Goal: Information Seeking & Learning: Find specific fact

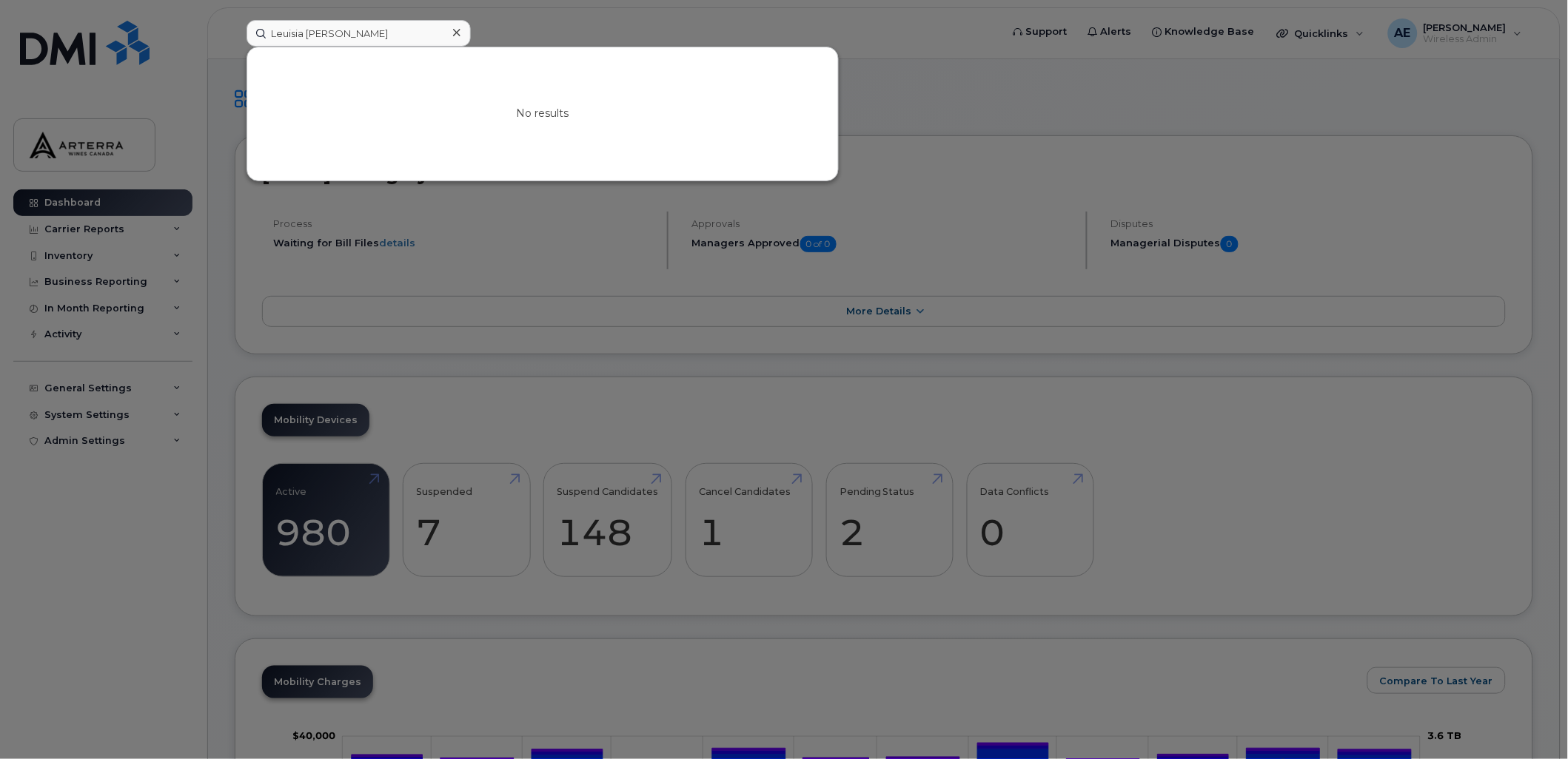
drag, startPoint x: 1031, startPoint y: 112, endPoint x: 981, endPoint y: 115, distance: 50.1
click at [1031, 112] on div at bounding box center [784, 379] width 1568 height 759
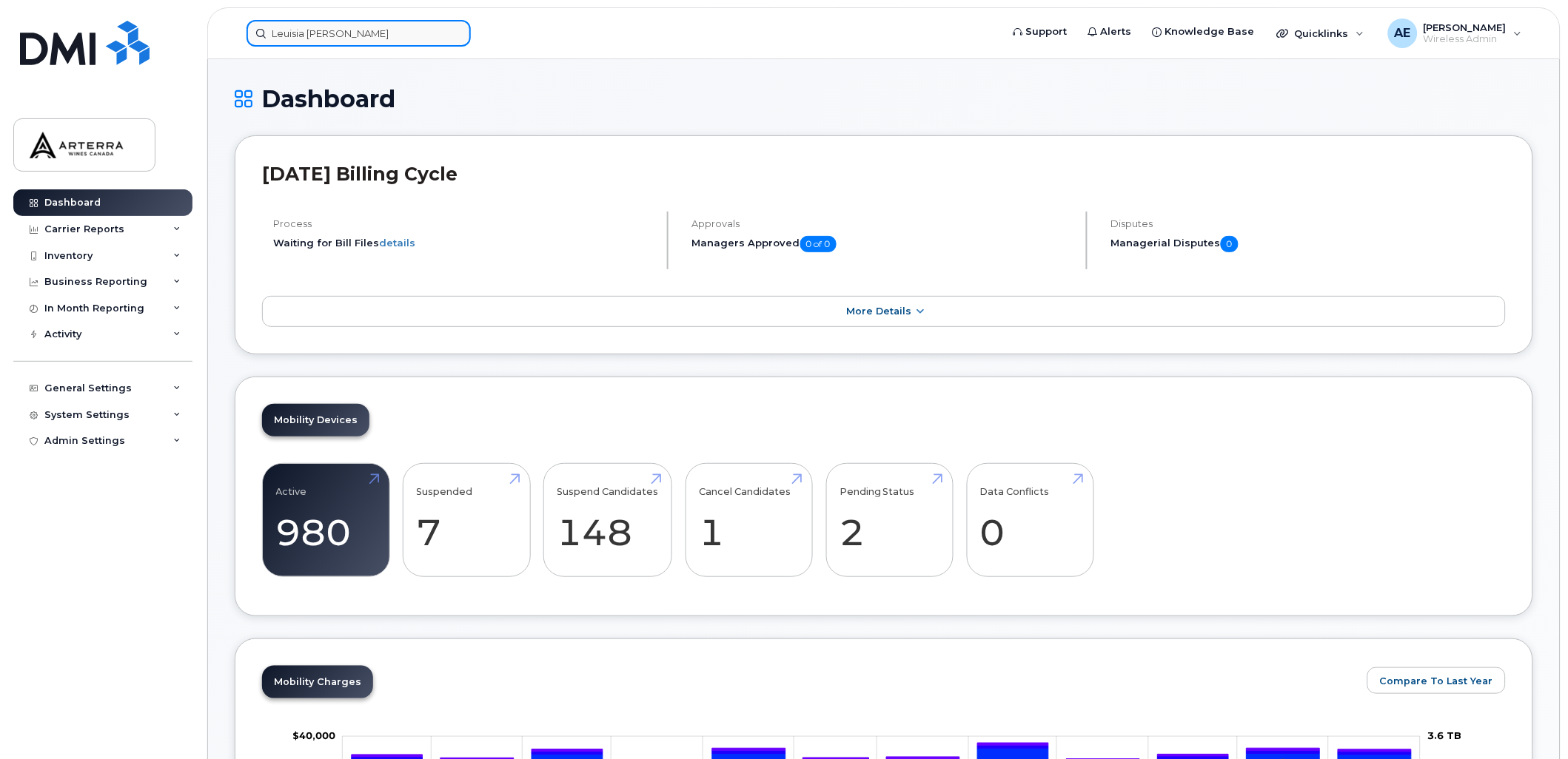
click at [412, 32] on input "Leuisia [PERSON_NAME]" at bounding box center [358, 34] width 224 height 27
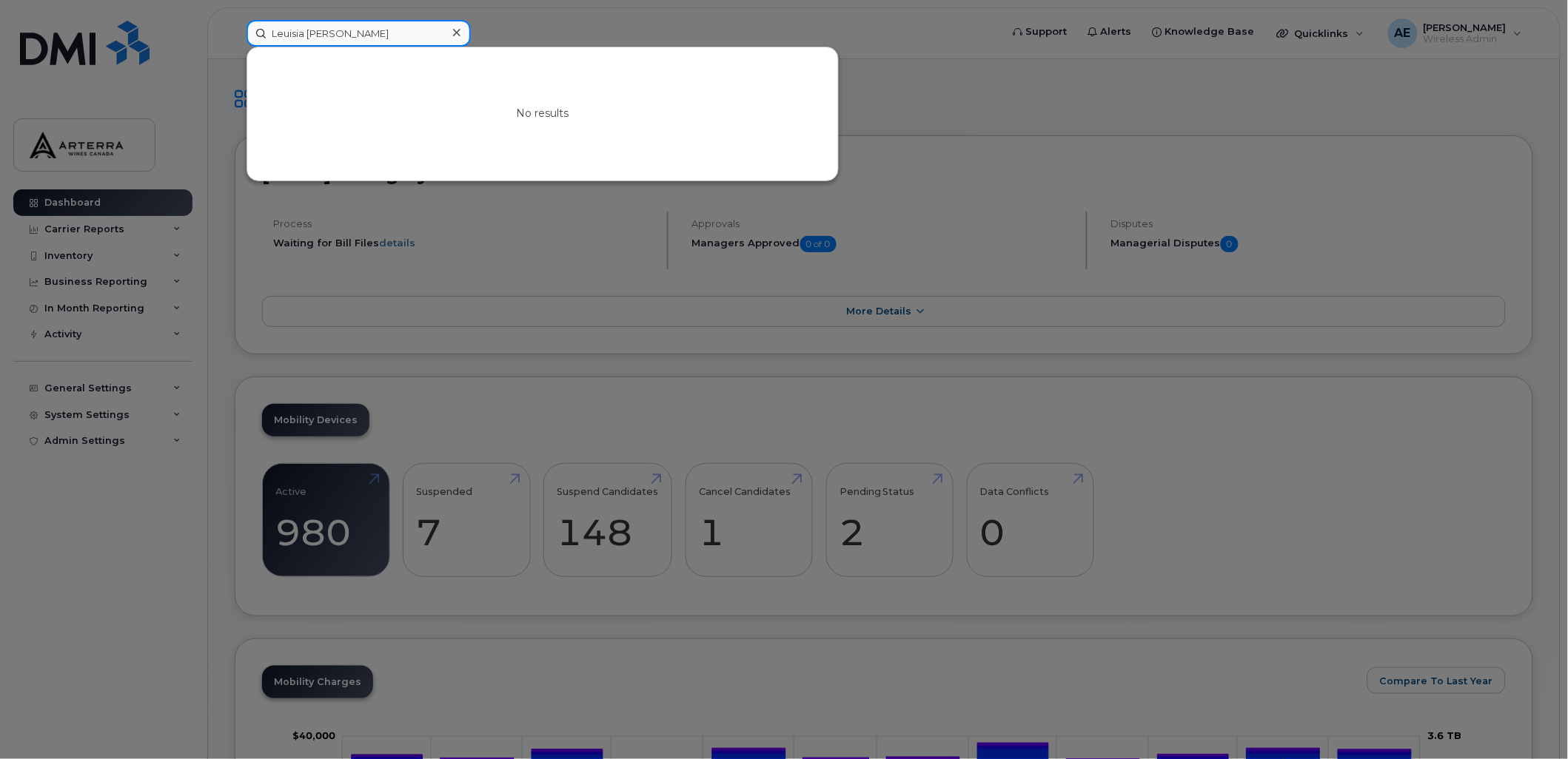
paste input "[PERSON_NAME]"
click at [915, 38] on div at bounding box center [784, 379] width 1568 height 759
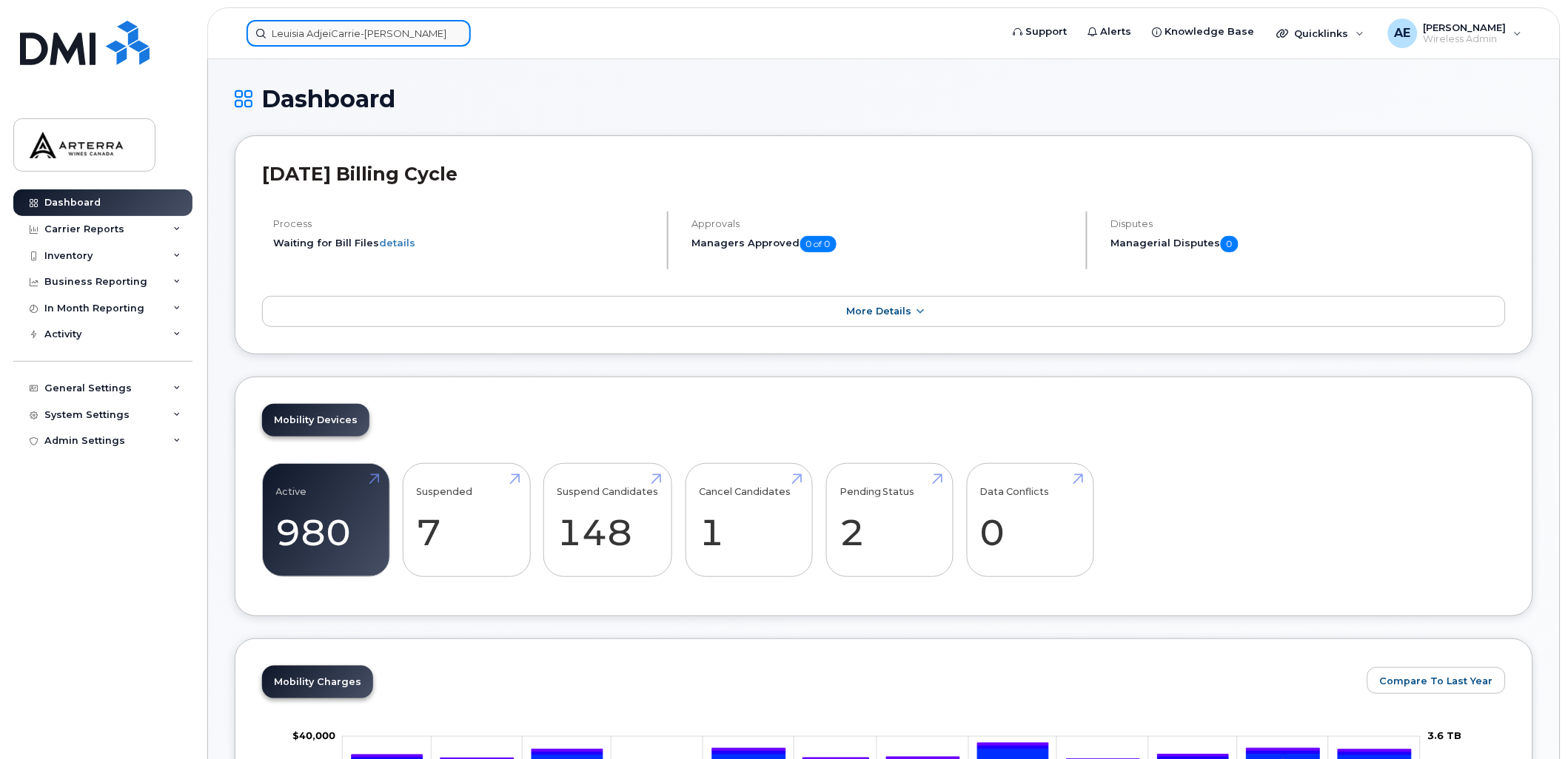
click at [367, 25] on input "Leuisia AdjeiCarrie-[PERSON_NAME]" at bounding box center [358, 34] width 224 height 27
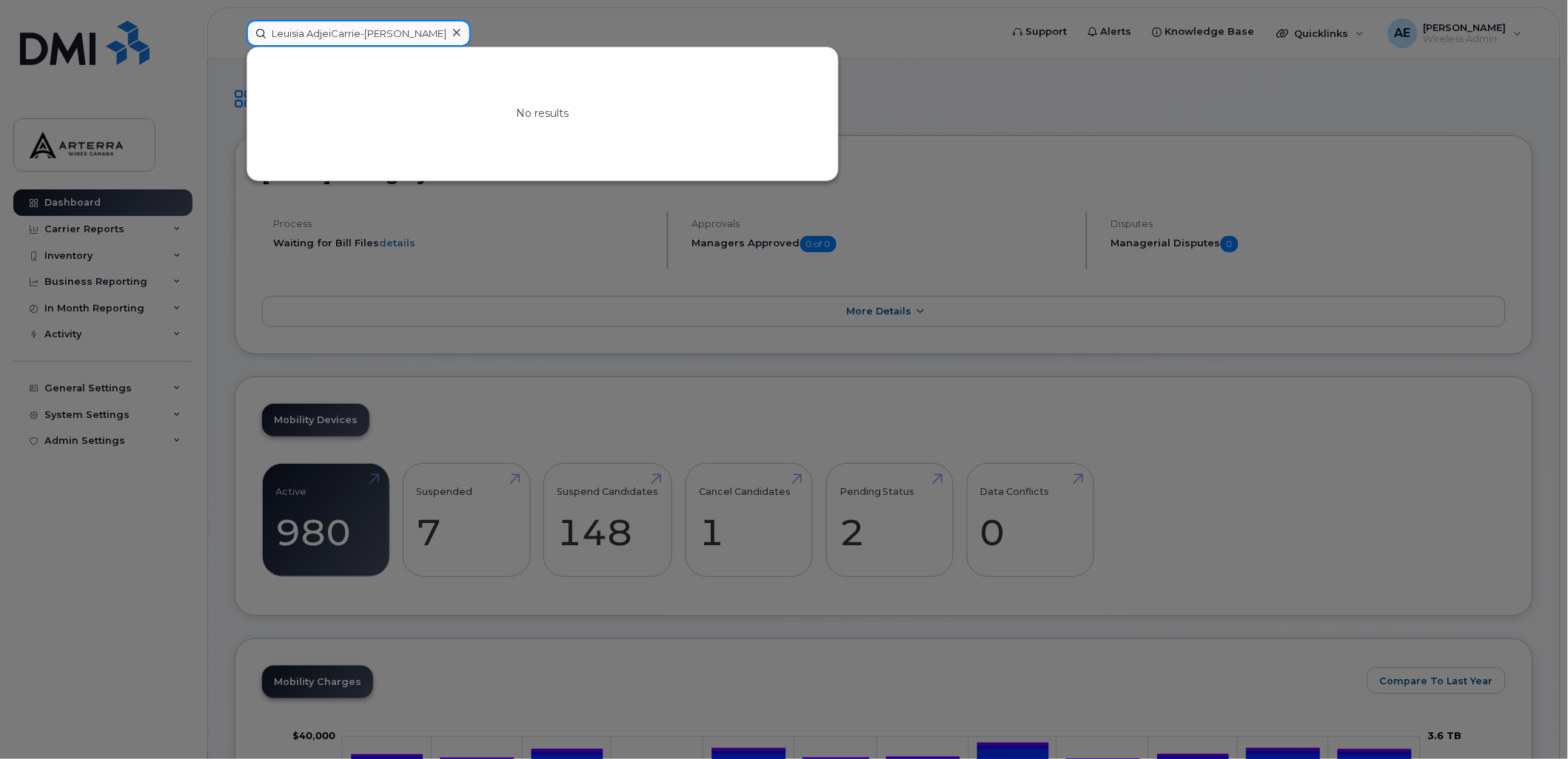
click at [367, 25] on input "Leuisia AdjeiCarrie-[PERSON_NAME]" at bounding box center [358, 34] width 224 height 27
paste input "[PERSON_NAME]"
click at [561, 36] on div at bounding box center [784, 379] width 1568 height 759
drag, startPoint x: 378, startPoint y: 27, endPoint x: 223, endPoint y: 39, distance: 155.5
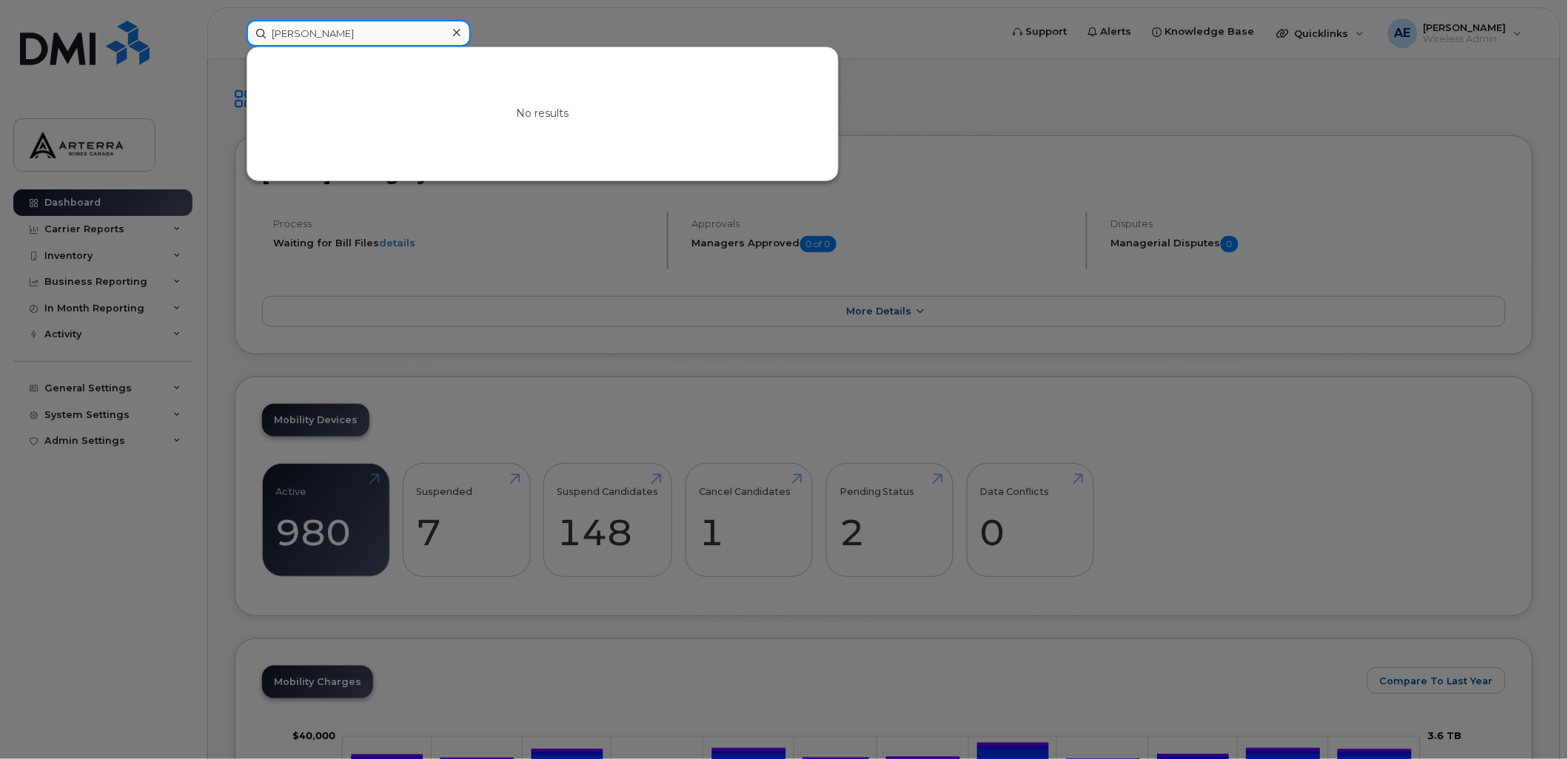
click at [235, 39] on div "[PERSON_NAME] No results" at bounding box center [619, 34] width 768 height 27
paste input "[PERSON_NAME]"
drag, startPoint x: 353, startPoint y: 35, endPoint x: 254, endPoint y: 34, distance: 99.0
click at [254, 34] on input "[PERSON_NAME]" at bounding box center [358, 34] width 224 height 27
paste input "Ridge Ali"
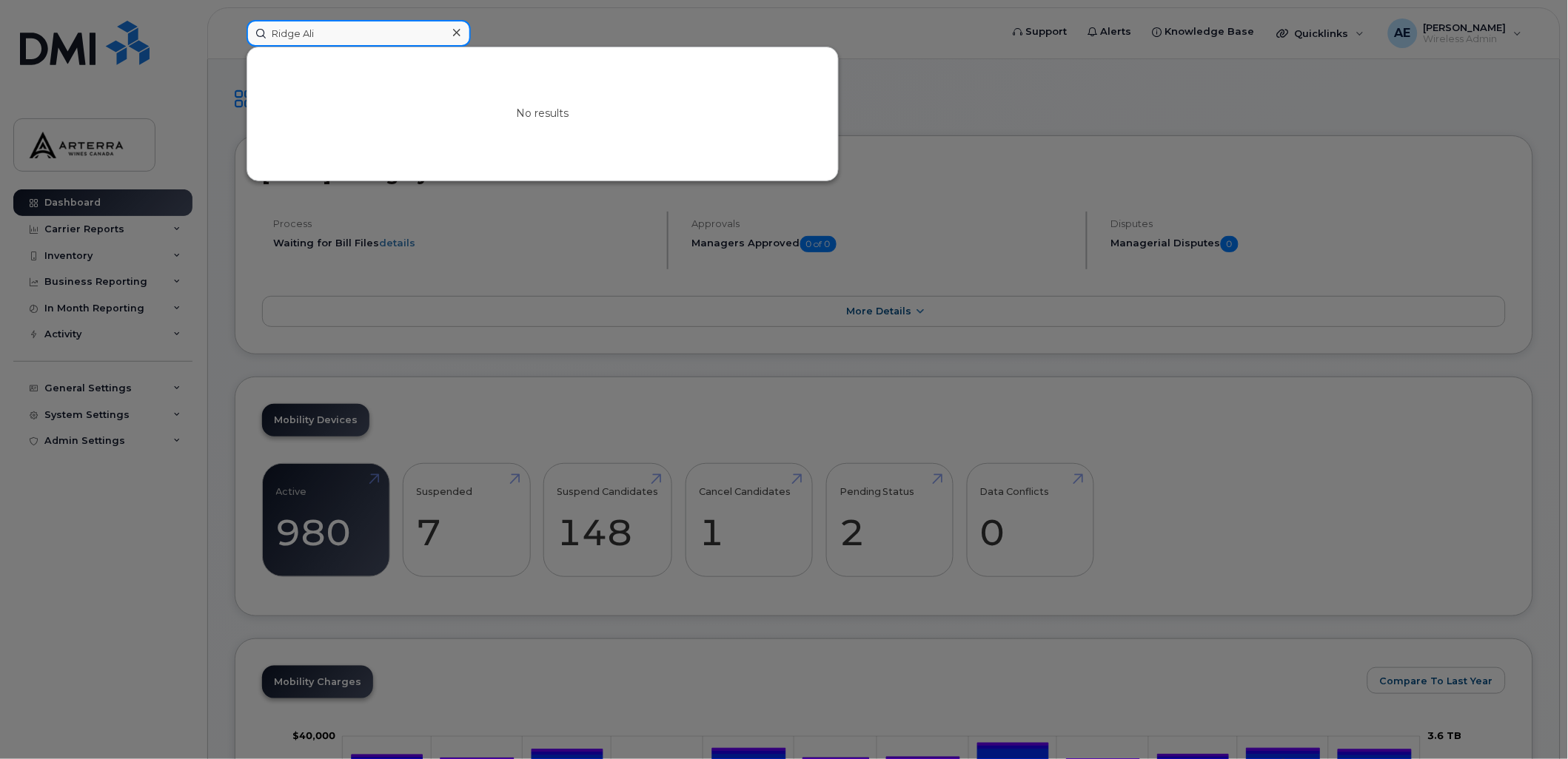
drag, startPoint x: 379, startPoint y: 31, endPoint x: 258, endPoint y: 39, distance: 121.3
click at [258, 39] on input "Ridge Ali" at bounding box center [358, 34] width 224 height 27
paste input "[PERSON_NAME]"
click at [581, 36] on div at bounding box center [784, 379] width 1568 height 759
drag, startPoint x: 398, startPoint y: 27, endPoint x: 182, endPoint y: 28, distance: 216.0
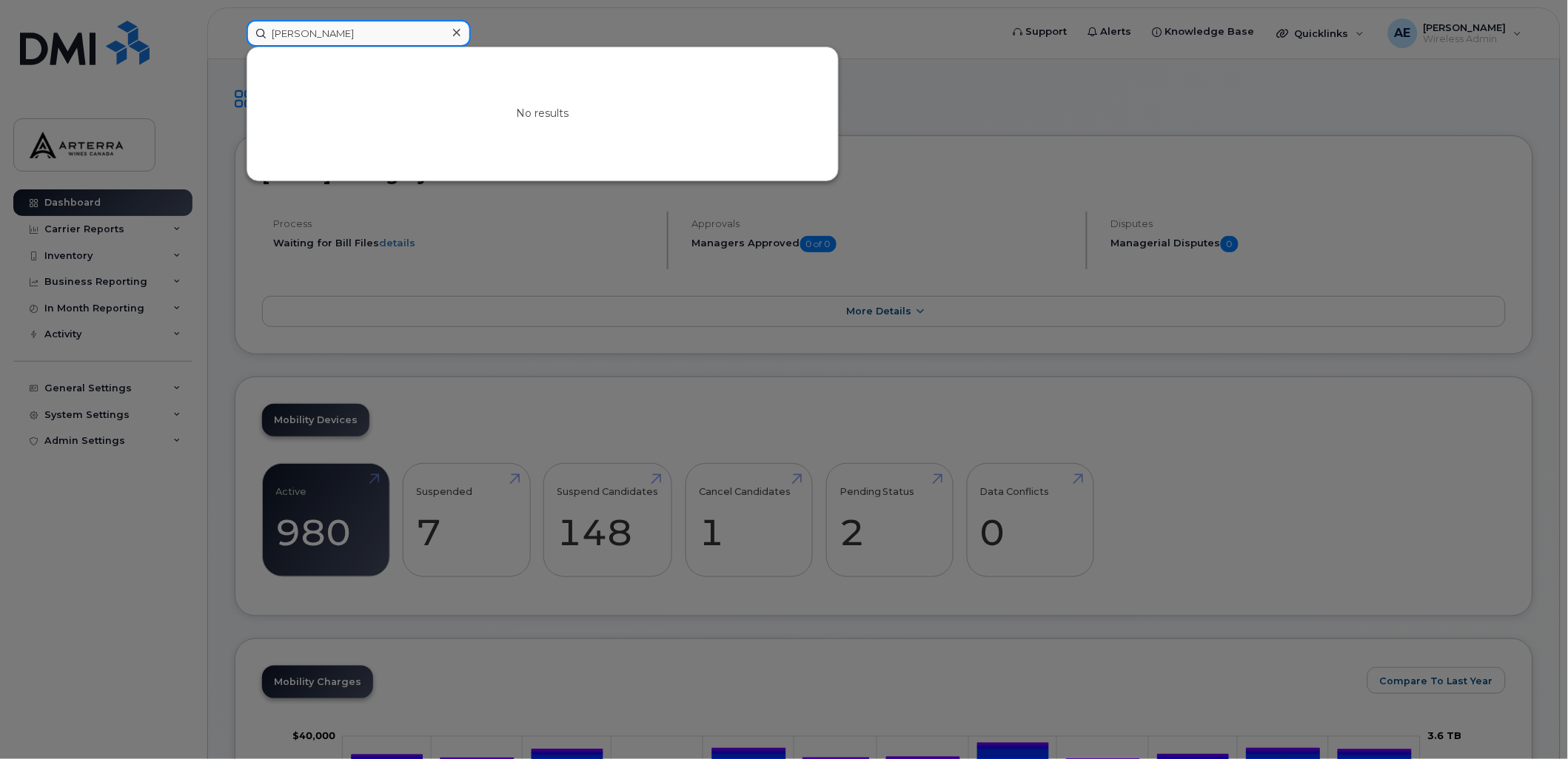
click at [235, 28] on div "[PERSON_NAME] No results" at bounding box center [619, 34] width 768 height 27
paste input "[PERSON_NAME]"
click at [539, 39] on div at bounding box center [784, 379] width 1568 height 759
drag, startPoint x: 384, startPoint y: 27, endPoint x: 212, endPoint y: 36, distance: 172.2
click at [235, 36] on div "[PERSON_NAME] No results" at bounding box center [619, 34] width 768 height 27
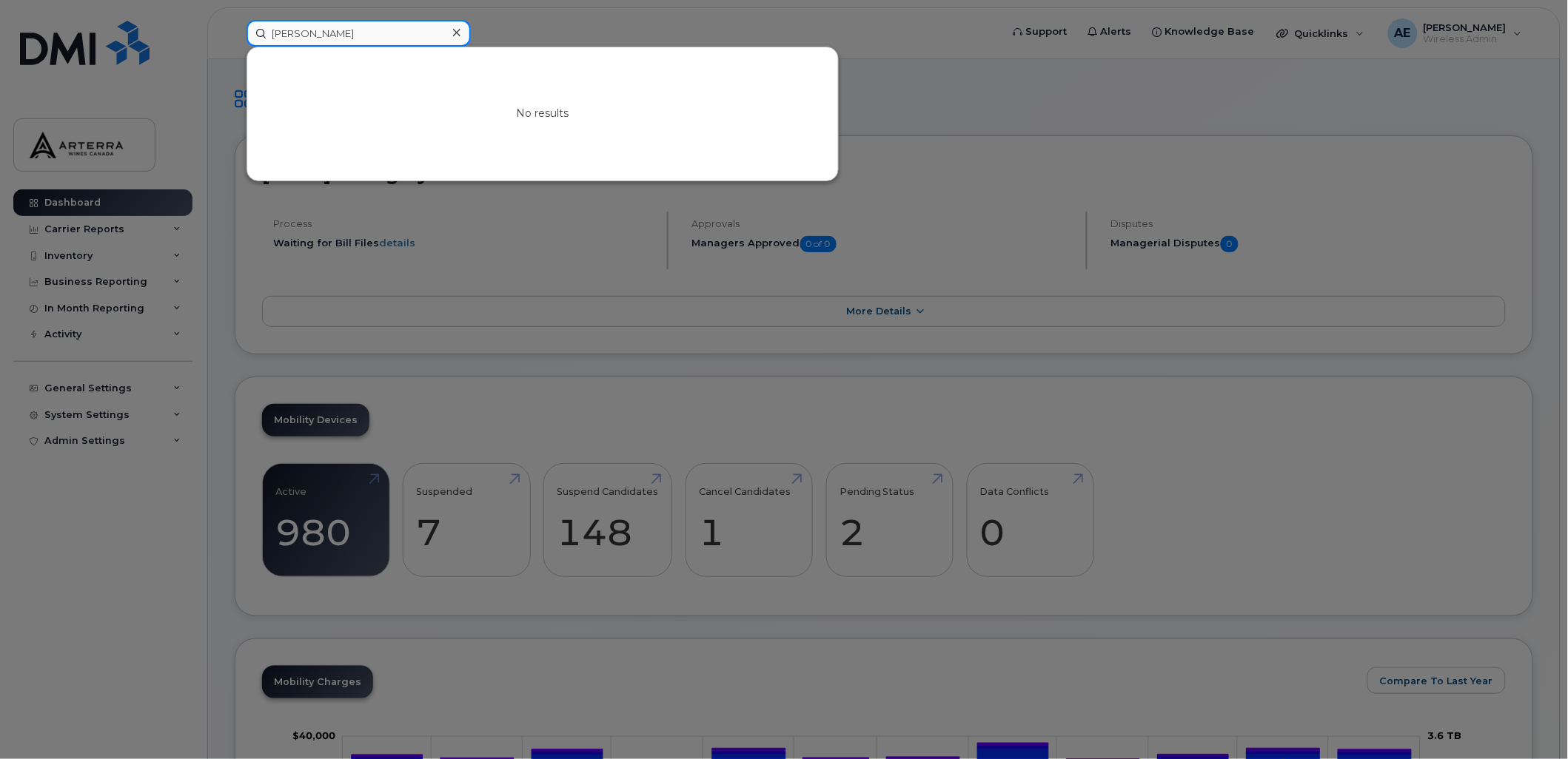
paste input "[PERSON_NAME]"
drag, startPoint x: 418, startPoint y: 28, endPoint x: 238, endPoint y: 30, distance: 180.0
click at [238, 30] on div "[PERSON_NAME] No results" at bounding box center [619, 34] width 768 height 27
paste input "[PERSON_NAME]"
type input "[PERSON_NAME]"
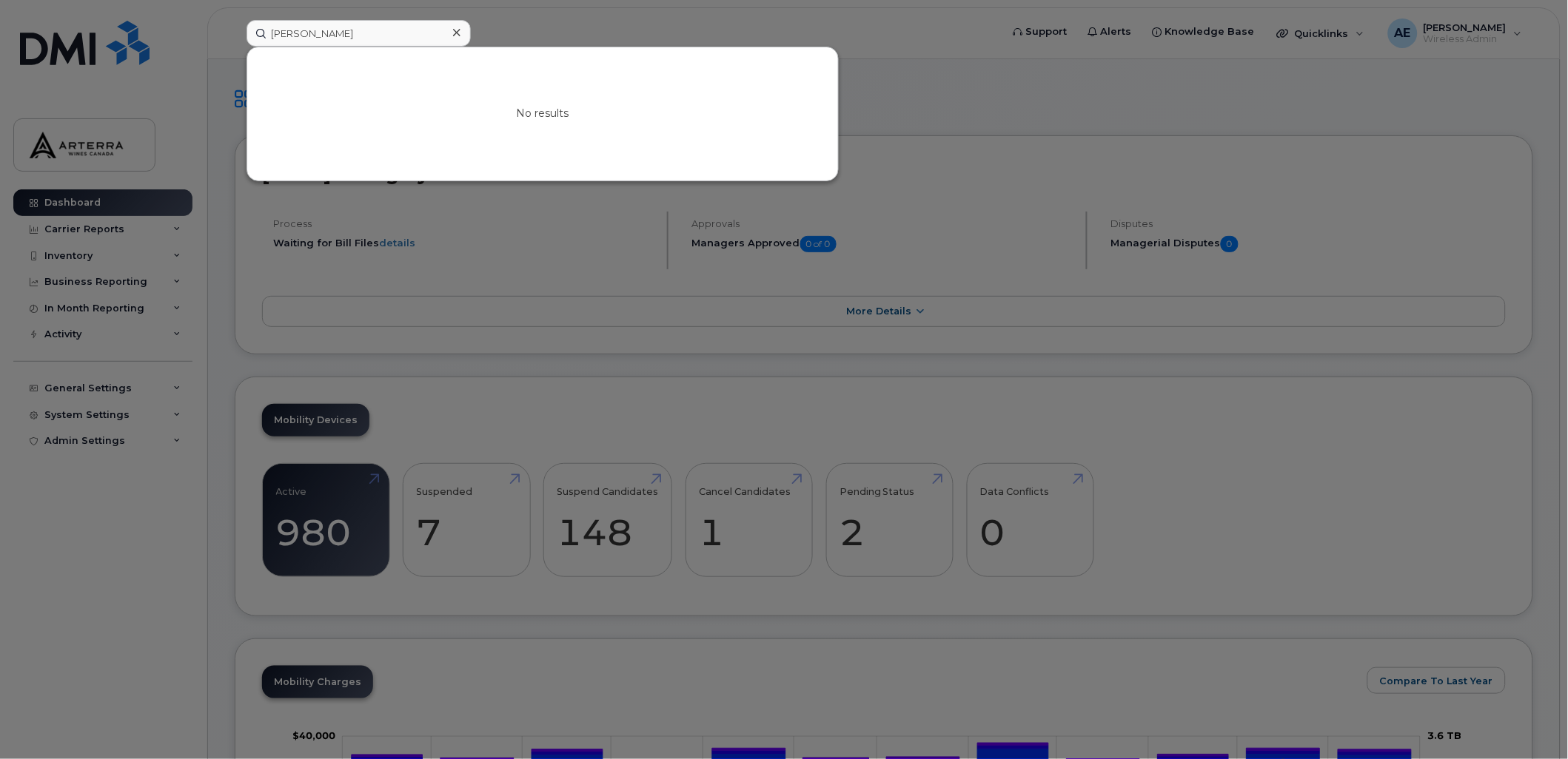
click at [539, 20] on div at bounding box center [784, 379] width 1568 height 759
